Goal: Check status: Check status

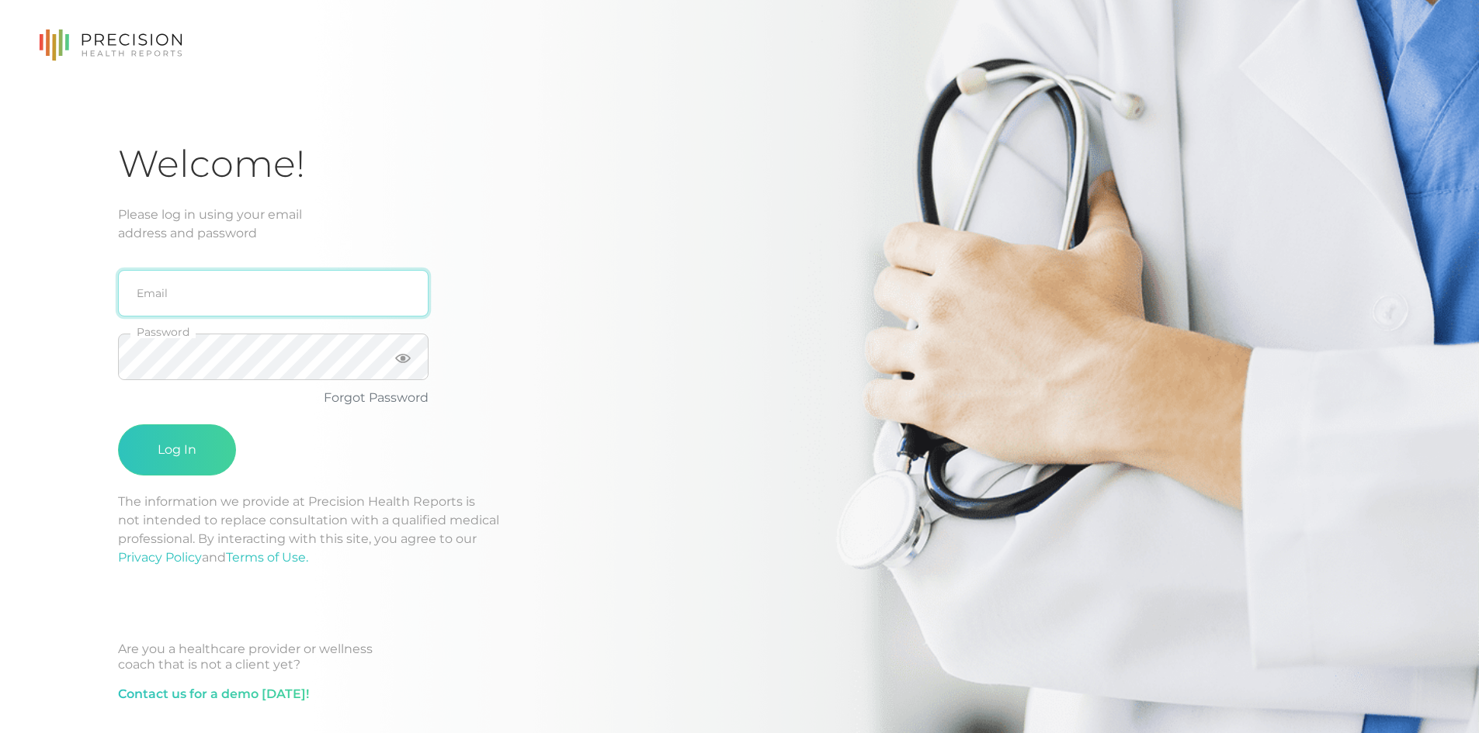
click at [303, 292] on input "email" at bounding box center [273, 293] width 310 height 47
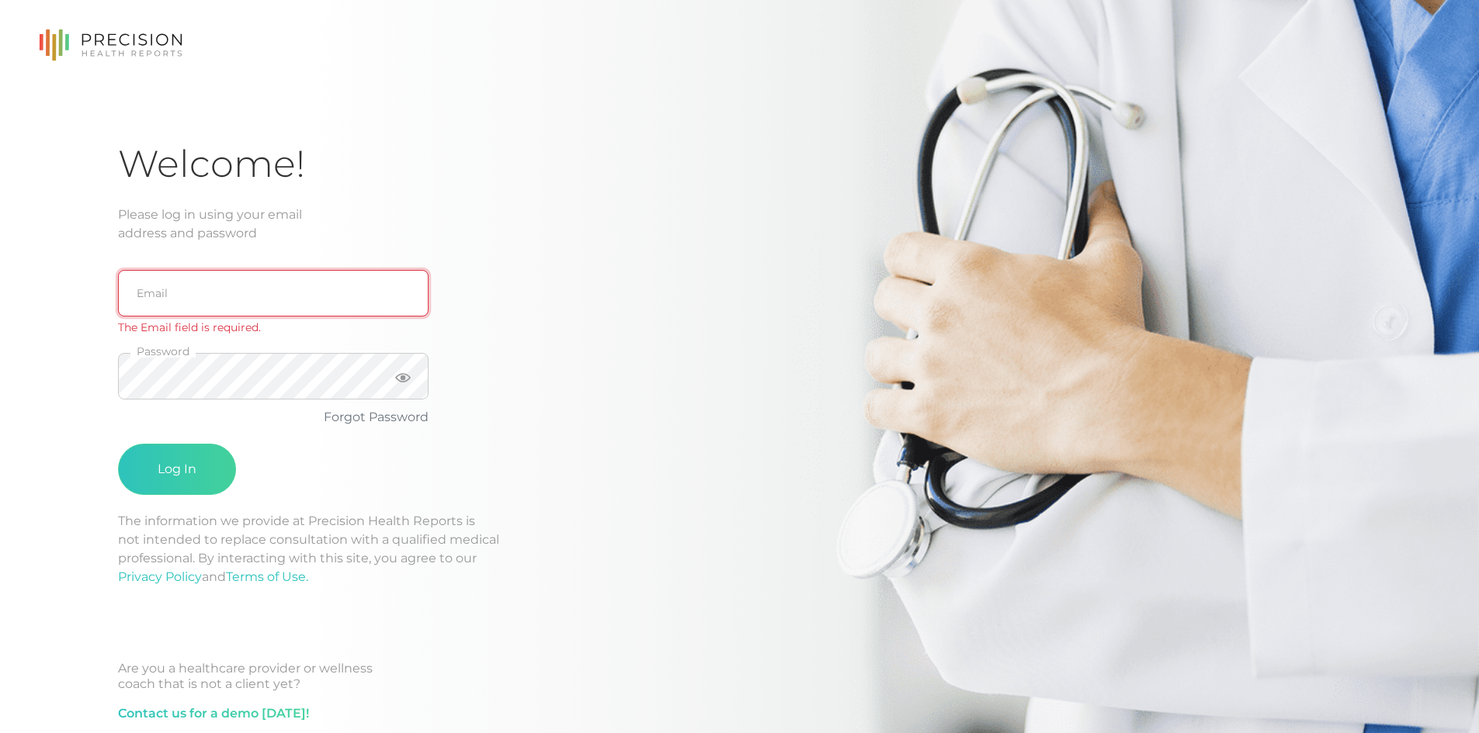
type input "[EMAIL_ADDRESS][DOMAIN_NAME]"
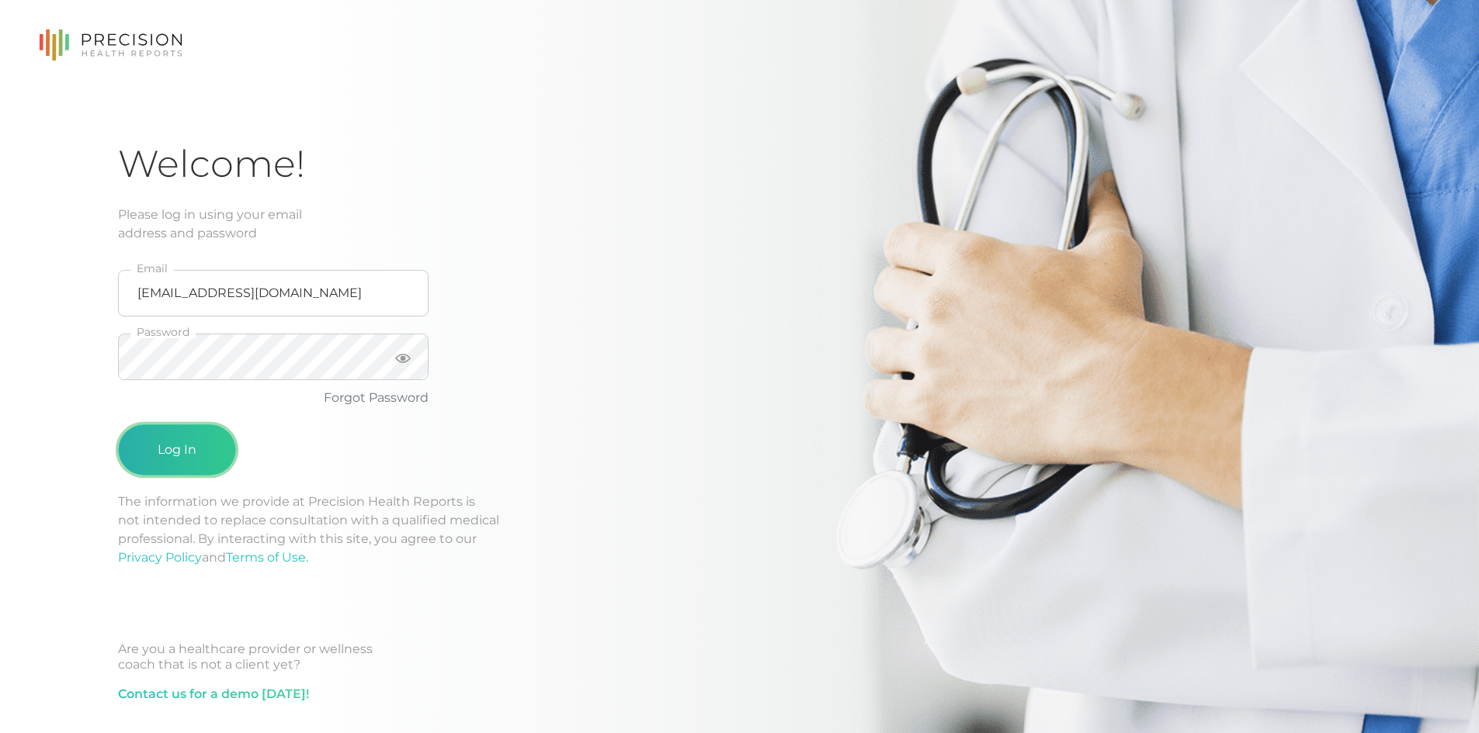
click at [162, 463] on button "Log In" at bounding box center [177, 450] width 118 height 51
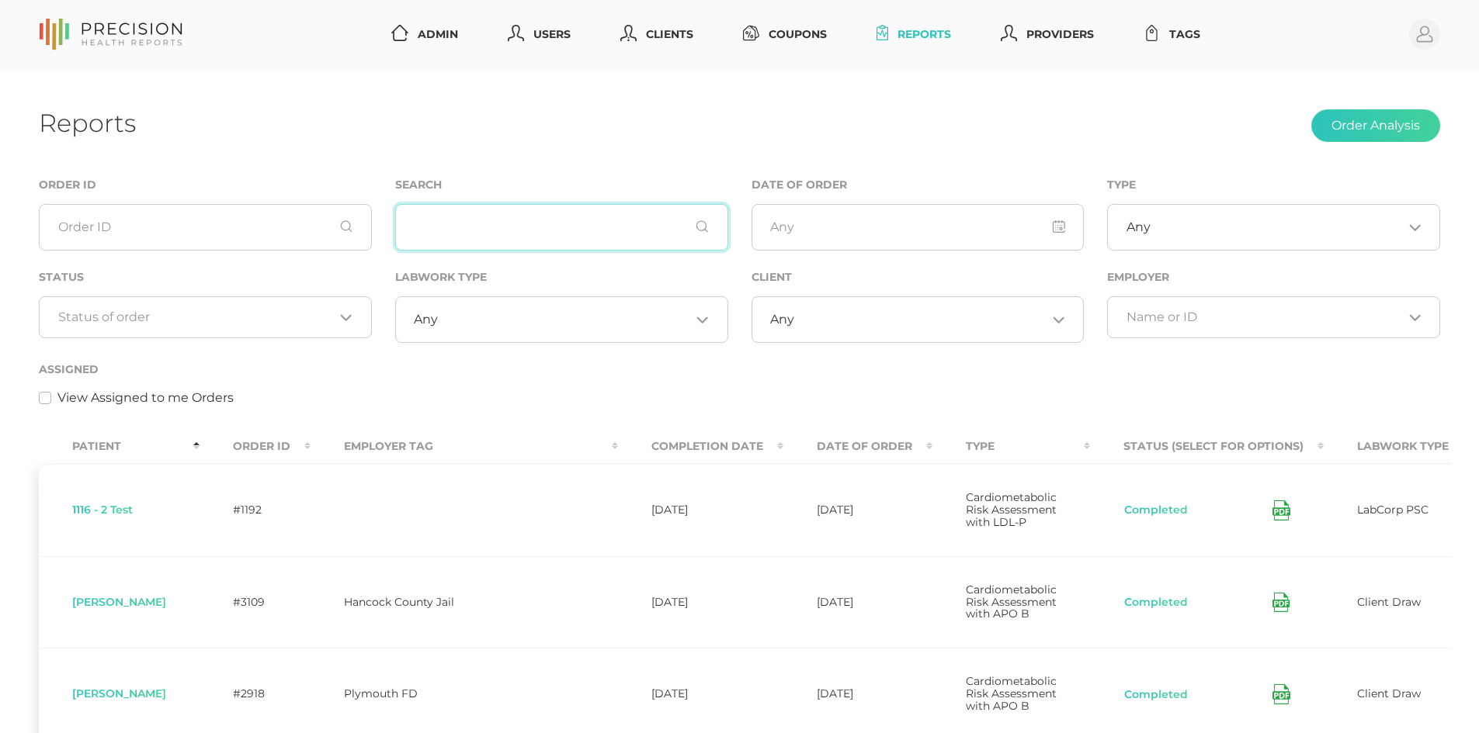
click at [543, 229] on input "text" at bounding box center [561, 227] width 333 height 47
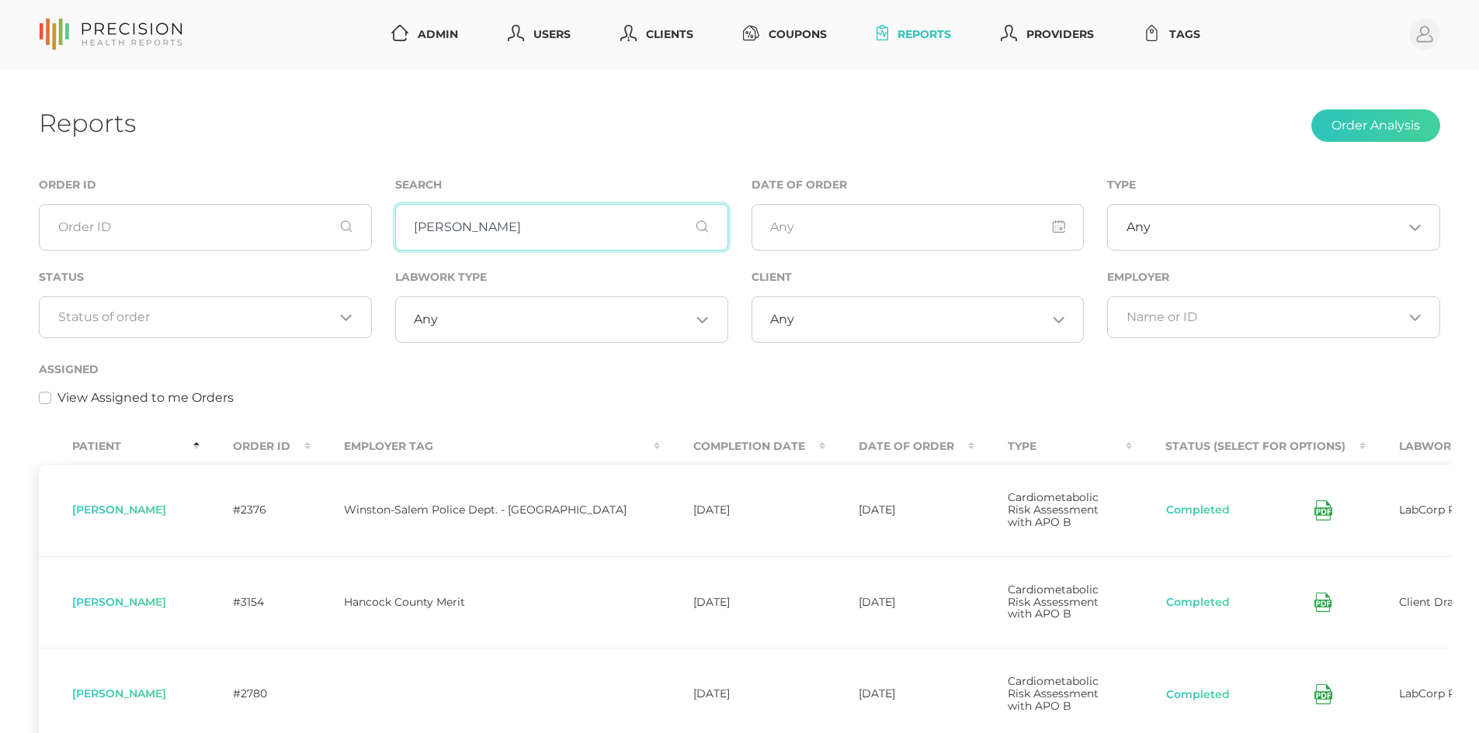
drag, startPoint x: 472, startPoint y: 234, endPoint x: 370, endPoint y: 237, distance: 101.7
click at [370, 237] on div "Order ID Search [PERSON_NAME] Date of Order Type Any Loading... Status Loading.…" at bounding box center [739, 299] width 1424 height 249
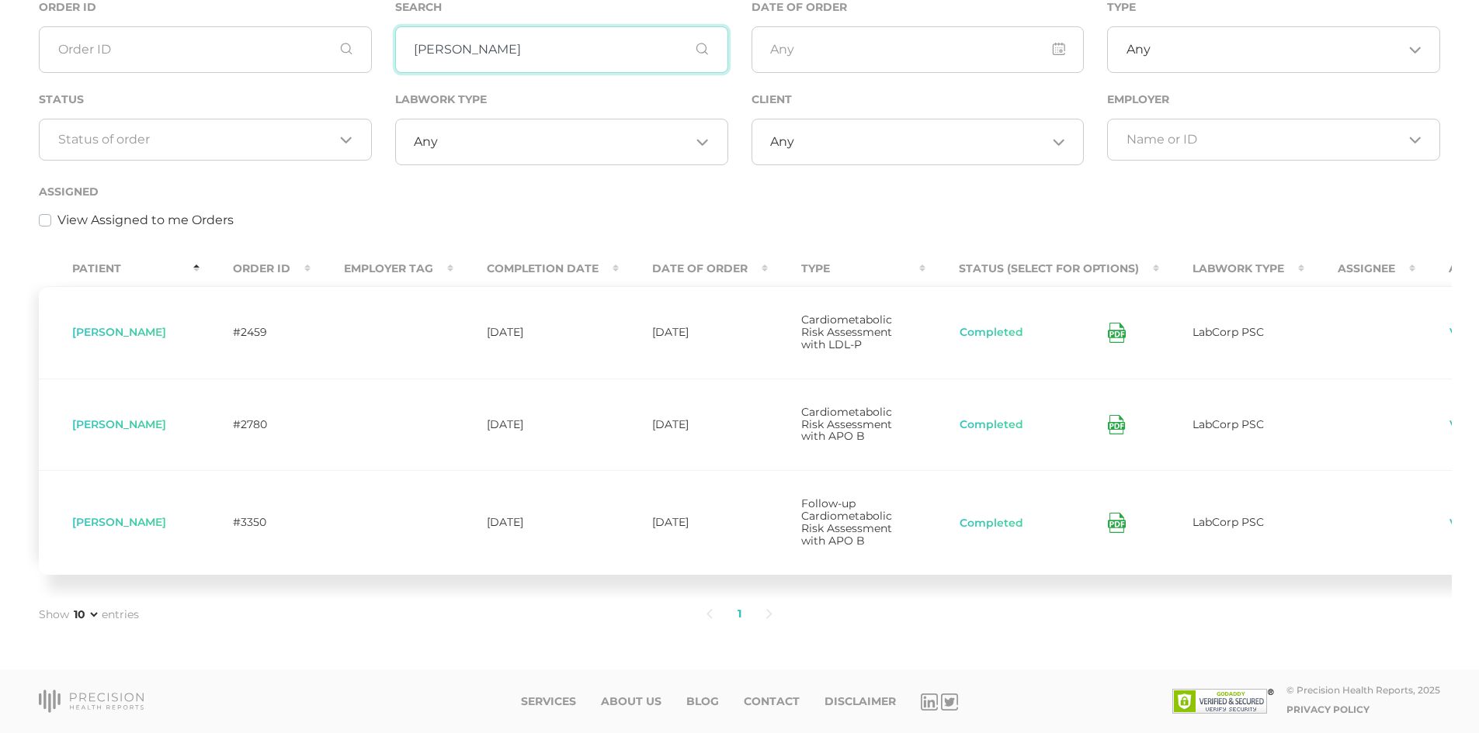
scroll to position [227, 0]
type input "[PERSON_NAME]"
click at [1108, 513] on icon at bounding box center [1117, 523] width 18 height 20
